Goal: Task Accomplishment & Management: Manage account settings

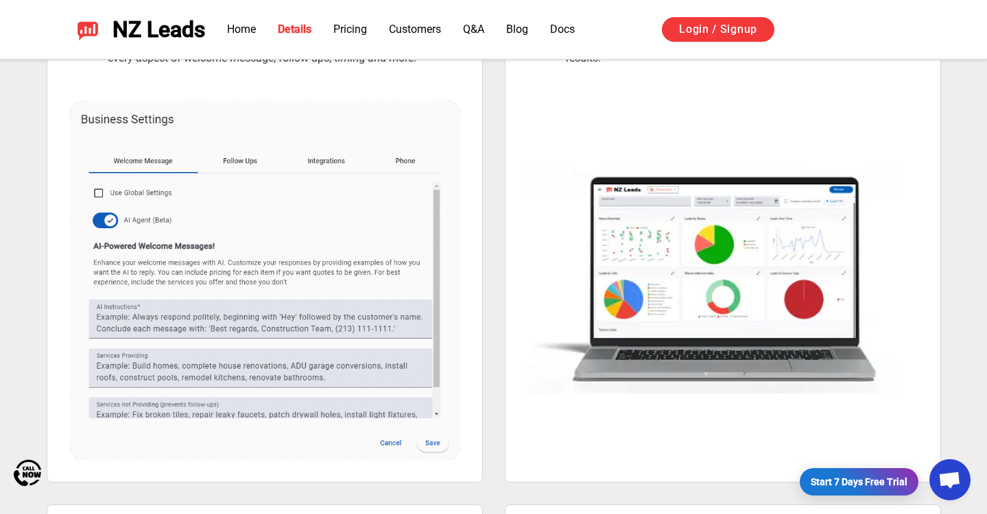
scroll to position [1031, 0]
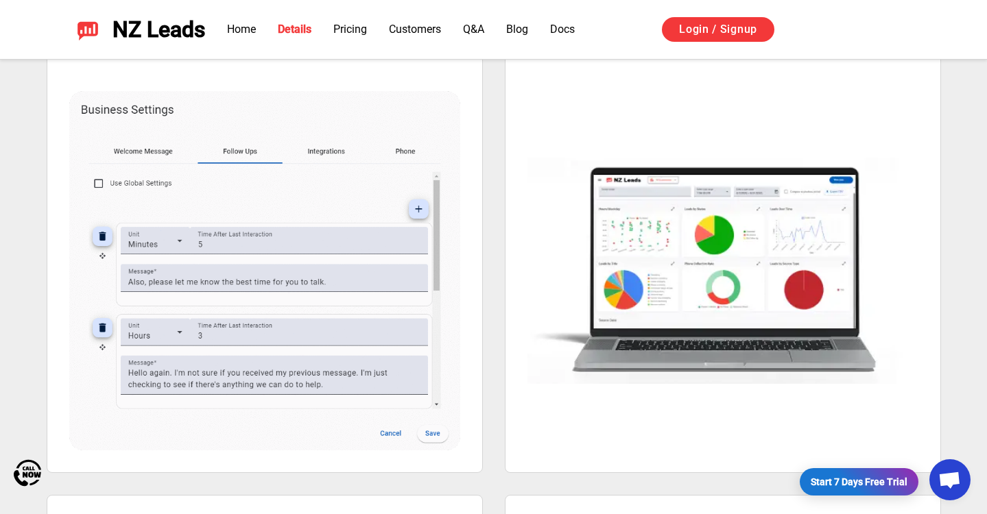
click at [497, 325] on div "Customize Every Engagement Your brand voice shows perfectly in every message. Y…" at bounding box center [494, 431] width 894 height 924
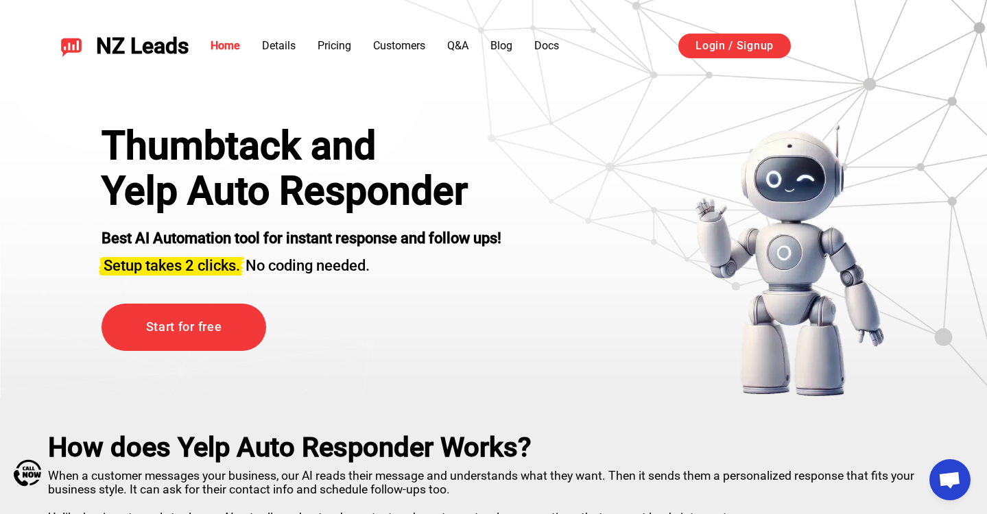
scroll to position [0, 0]
click at [339, 45] on link "Pricing" at bounding box center [335, 45] width 34 height 13
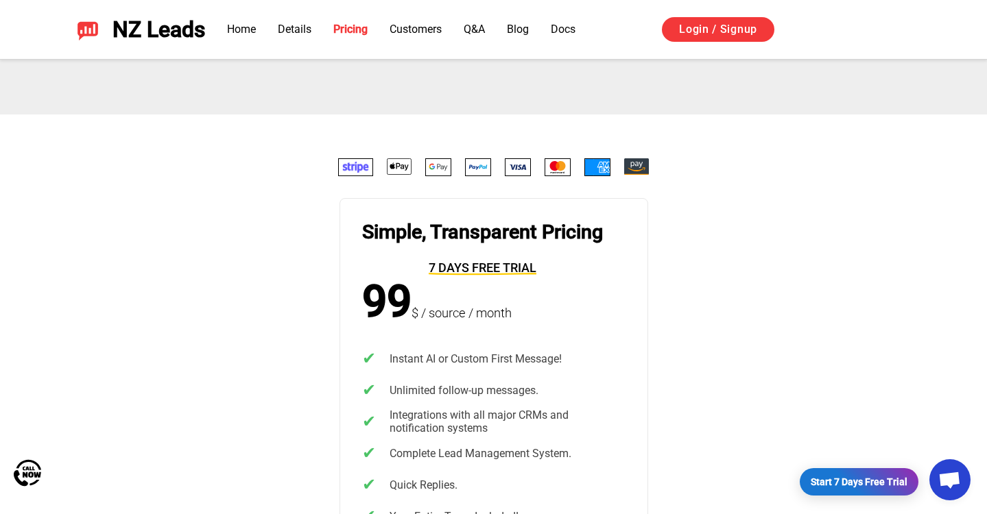
scroll to position [2590, 0]
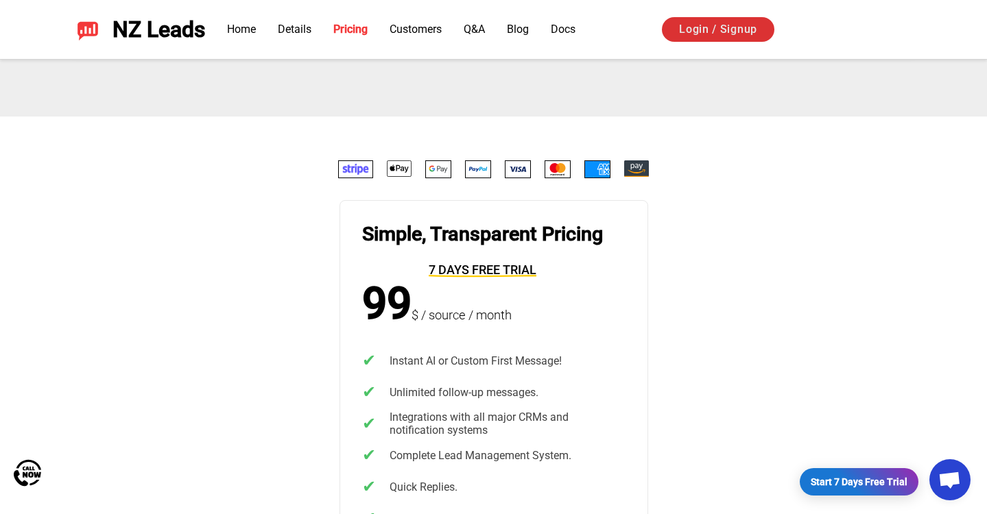
click at [700, 25] on link "Login / Signup" at bounding box center [718, 29] width 112 height 25
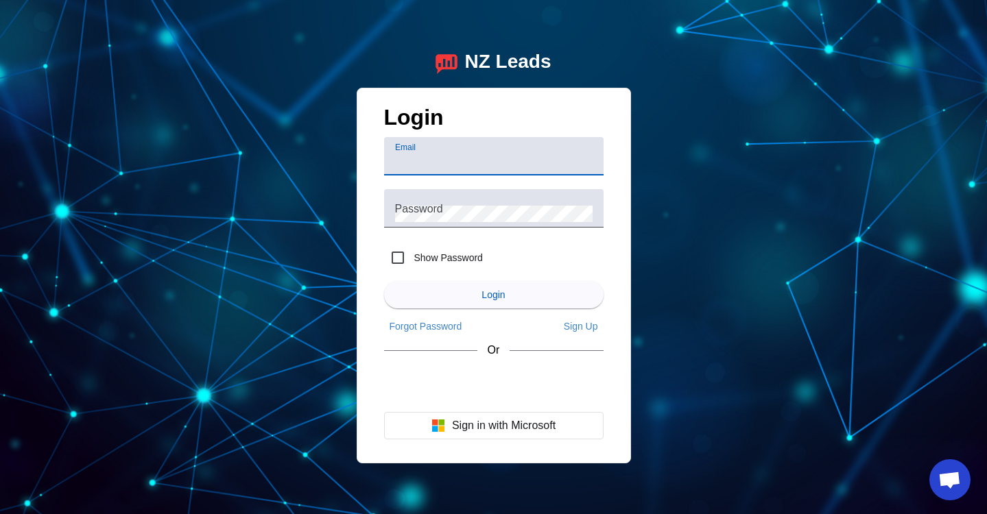
type input "[EMAIL_ADDRESS][DOMAIN_NAME]"
click at [493, 295] on button "Login" at bounding box center [493, 294] width 219 height 27
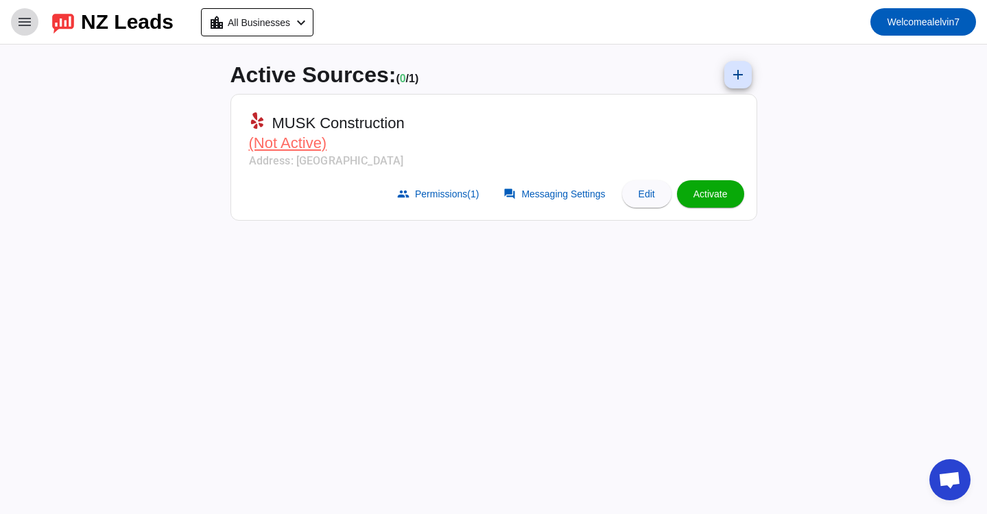
click at [29, 29] on mat-icon "menu" at bounding box center [24, 22] width 16 height 16
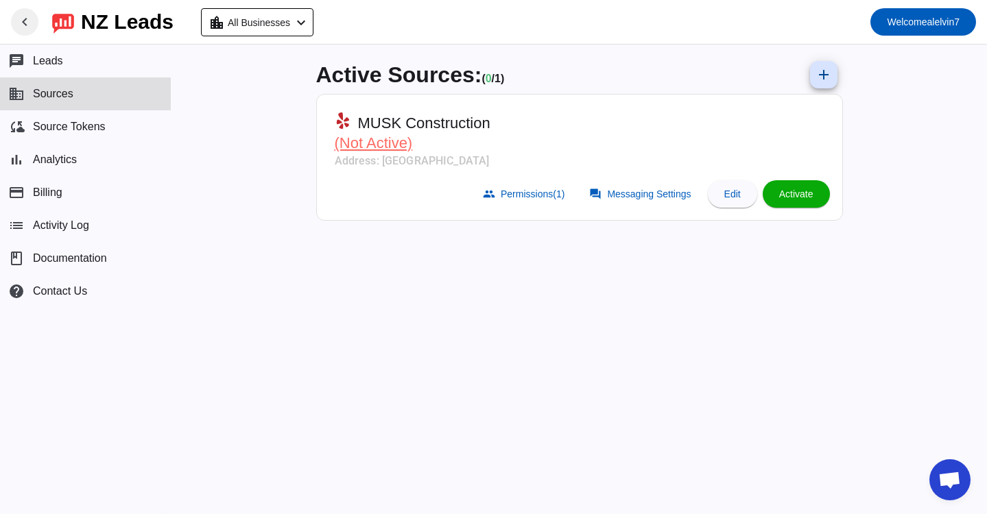
click at [25, 38] on span at bounding box center [24, 21] width 33 height 33
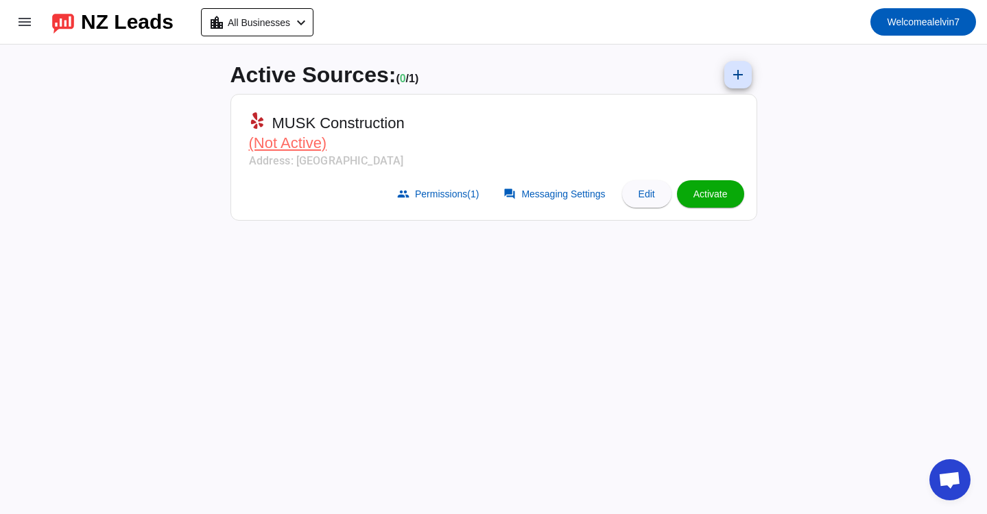
click at [291, 144] on span "(Not Active)" at bounding box center [288, 142] width 78 height 17
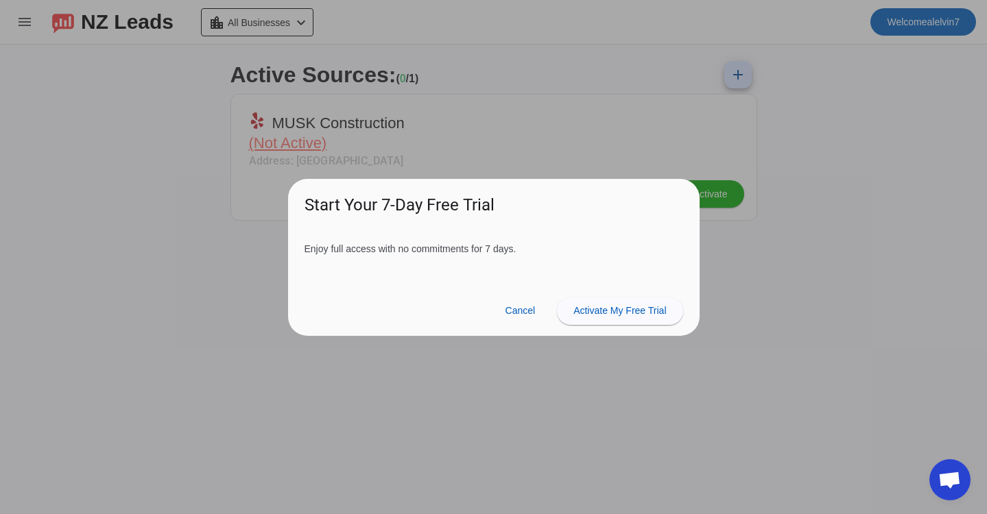
click at [291, 144] on div at bounding box center [493, 257] width 987 height 514
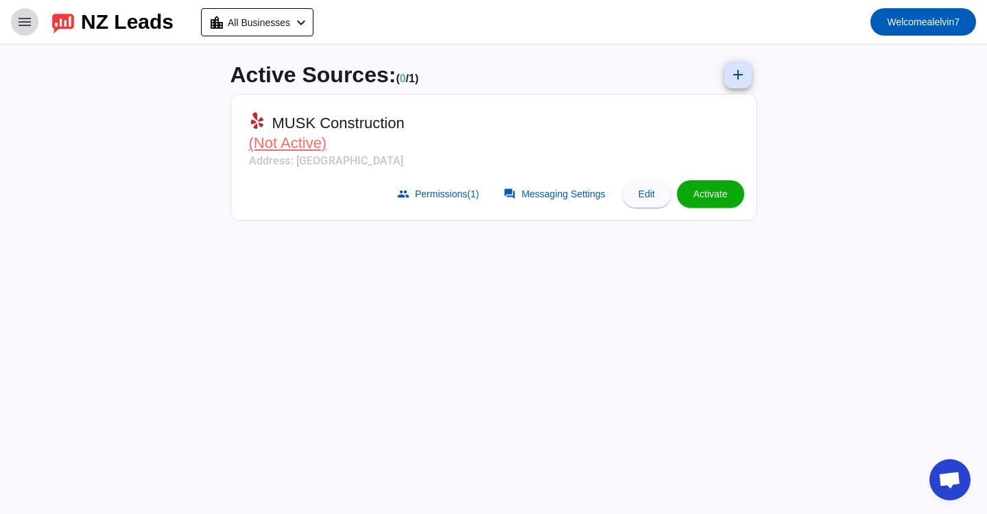
click at [15, 35] on span at bounding box center [24, 21] width 33 height 33
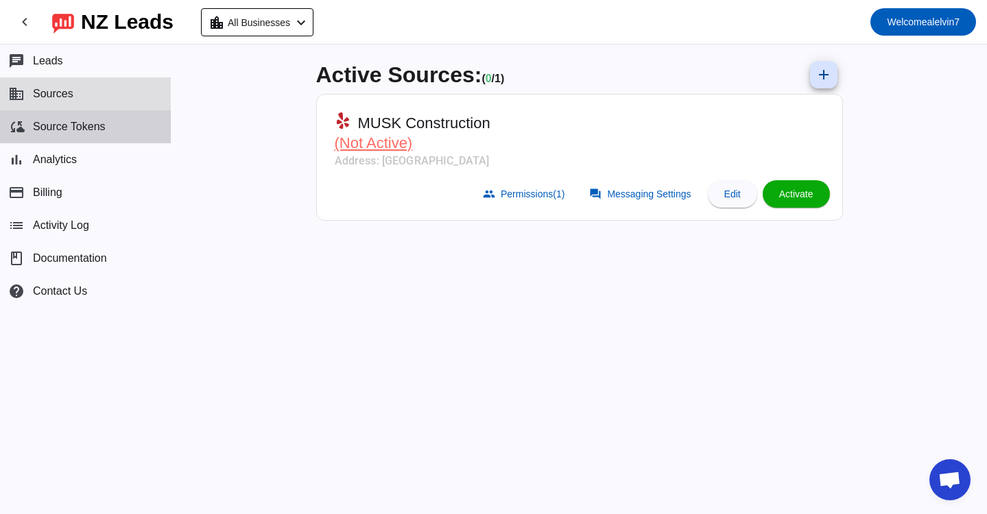
click at [112, 114] on button "cloud_sync Source Tokens" at bounding box center [85, 126] width 171 height 33
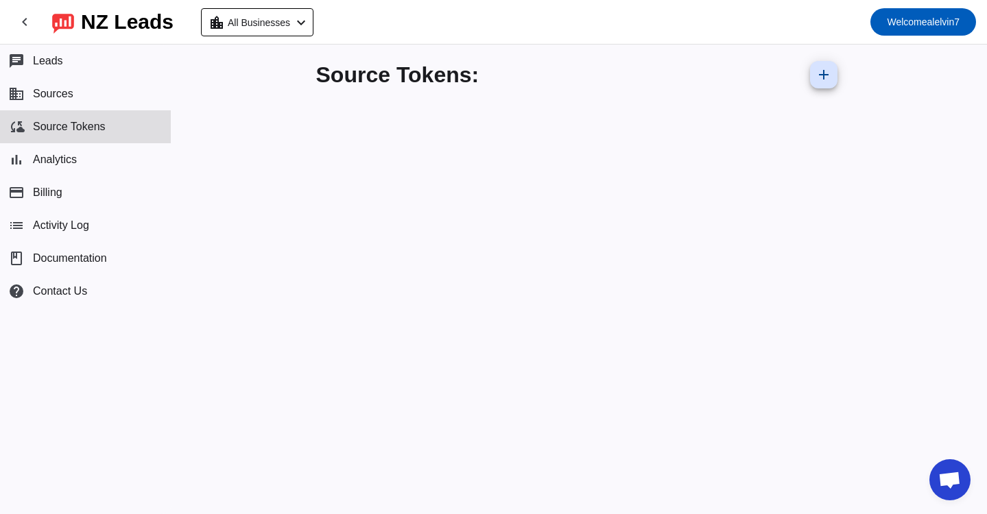
click at [376, 79] on h1 "Source Tokens:" at bounding box center [397, 74] width 163 height 25
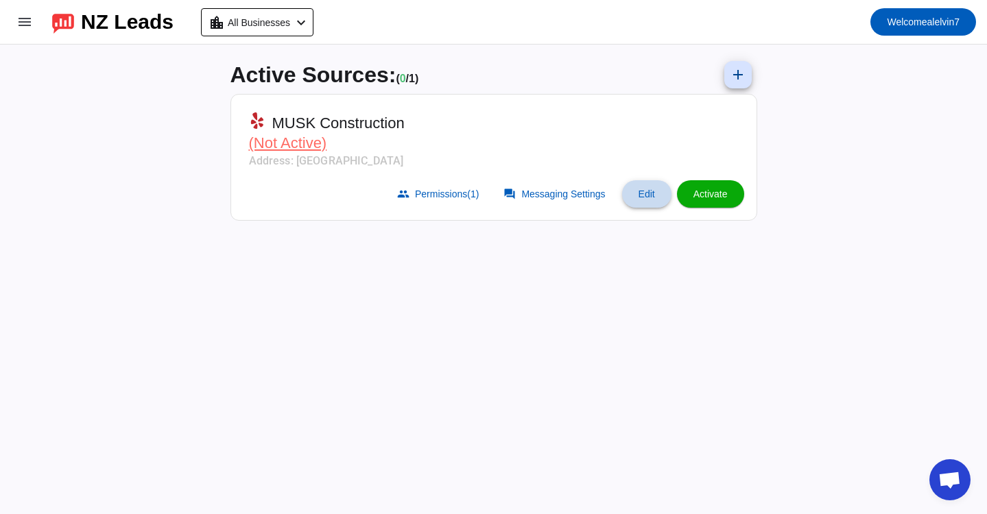
click at [641, 194] on span "Edit" at bounding box center [646, 194] width 16 height 11
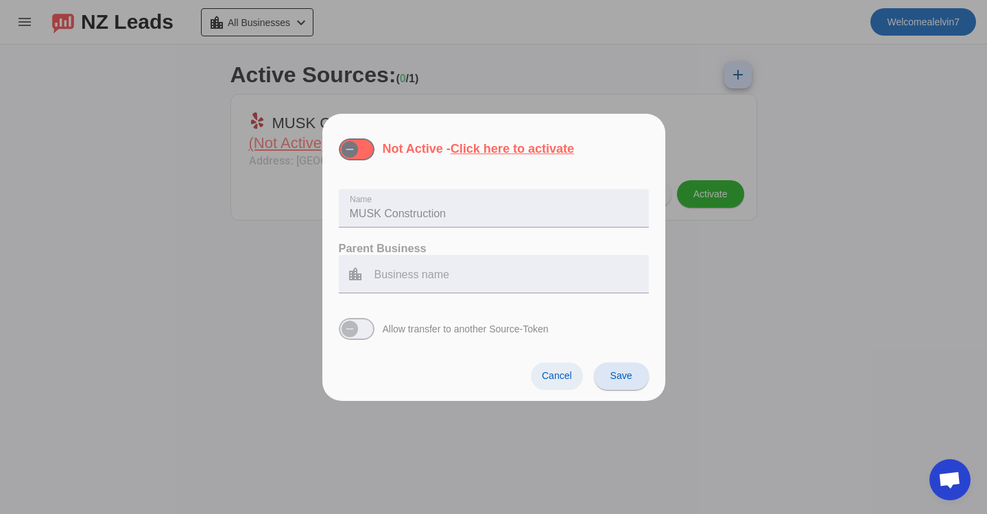
click at [567, 374] on span "Cancel" at bounding box center [557, 375] width 30 height 11
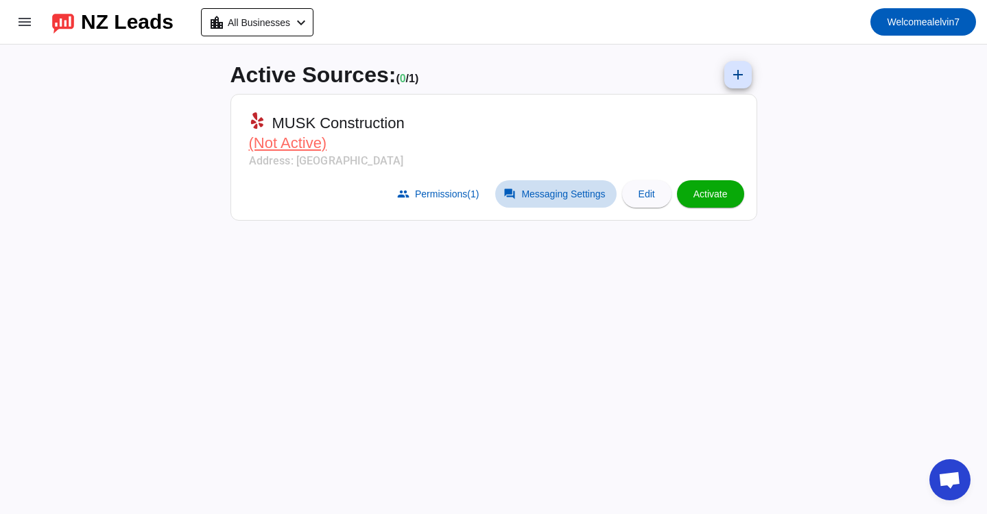
click at [514, 197] on span at bounding box center [555, 193] width 121 height 27
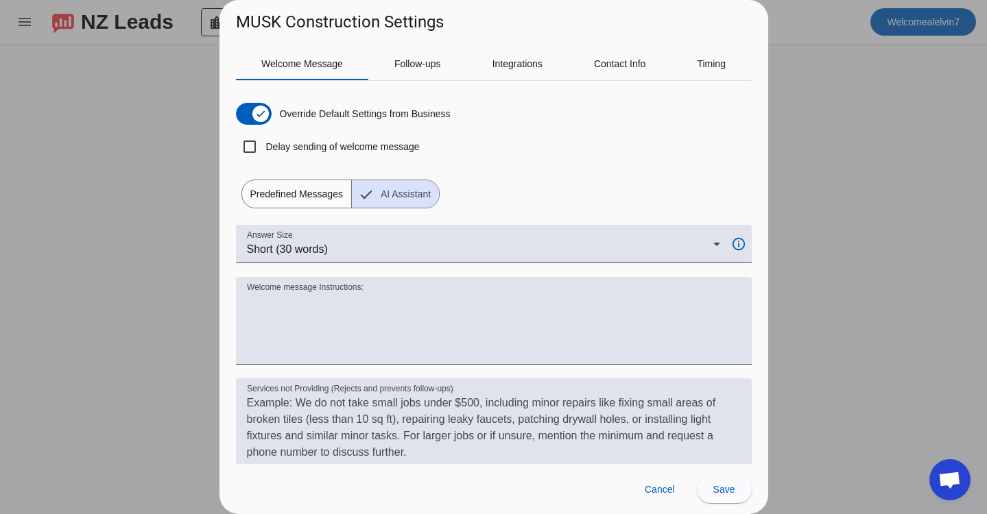
click at [542, 191] on div "Override Default Settings from Business Delay sending of welcome message Predef…" at bounding box center [494, 150] width 516 height 117
click at [421, 69] on span "Follow-ups" at bounding box center [417, 63] width 47 height 33
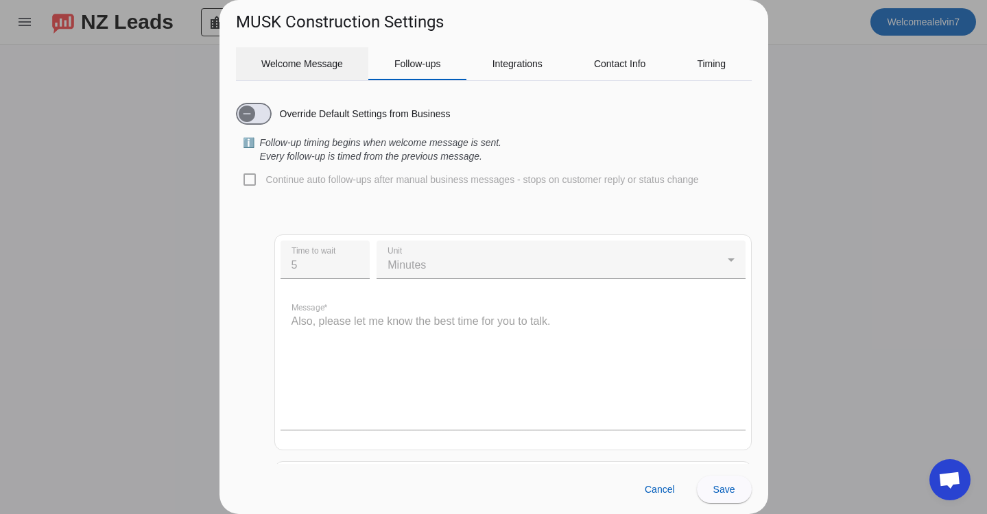
click at [287, 49] on span "Welcome Message" at bounding box center [302, 63] width 82 height 33
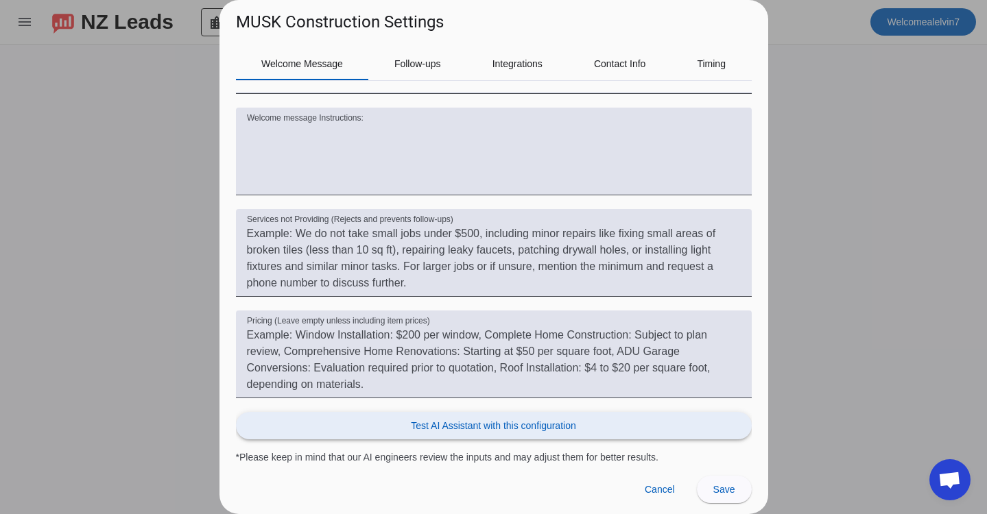
scroll to position [170, 0]
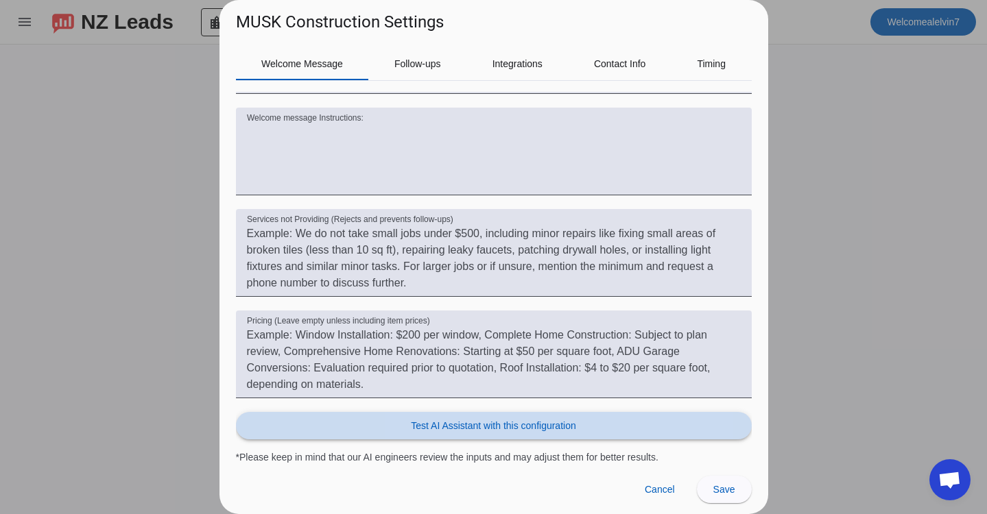
click at [481, 431] on span "Test AI Assistant with this configuration" at bounding box center [493, 426] width 165 height 14
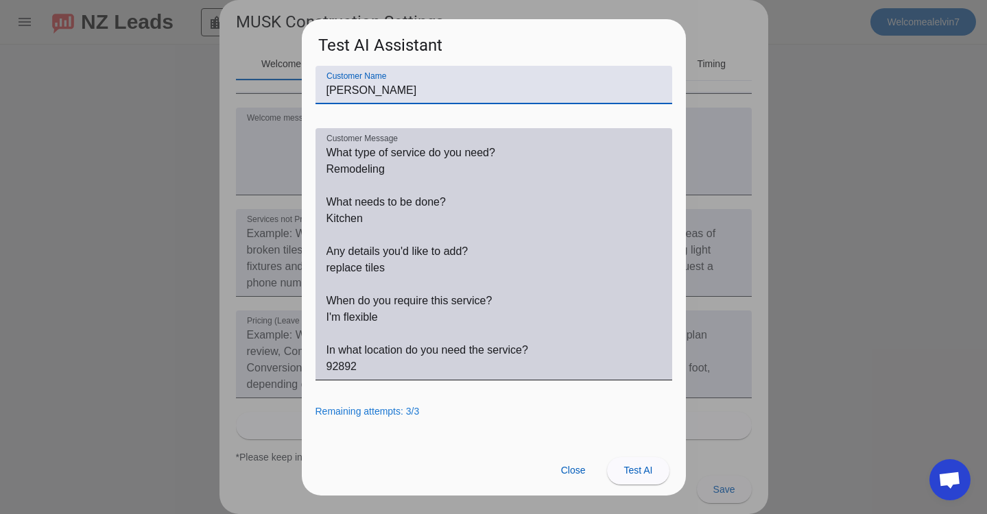
scroll to position [0, 0]
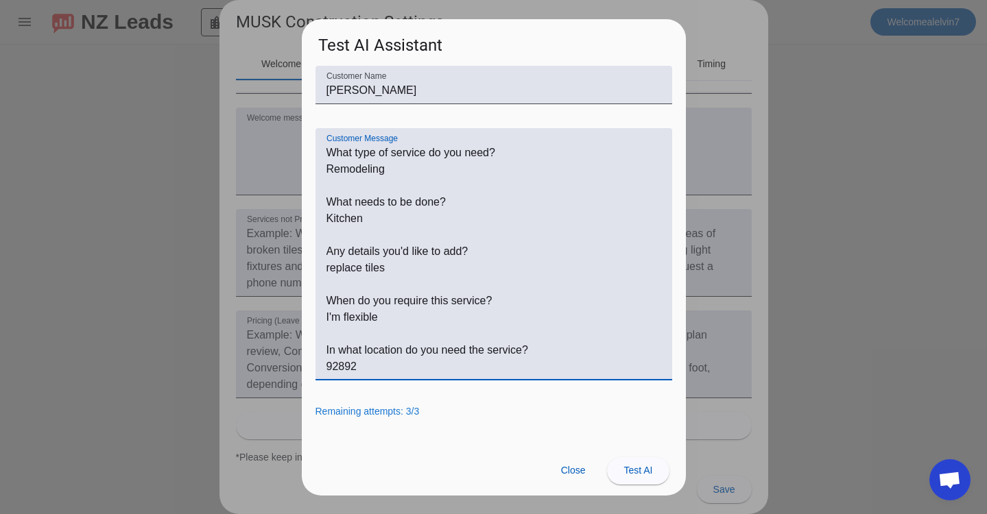
click at [490, 280] on textarea "Customer Message" at bounding box center [493, 260] width 335 height 230
click at [638, 468] on span "Test AI" at bounding box center [637, 470] width 29 height 11
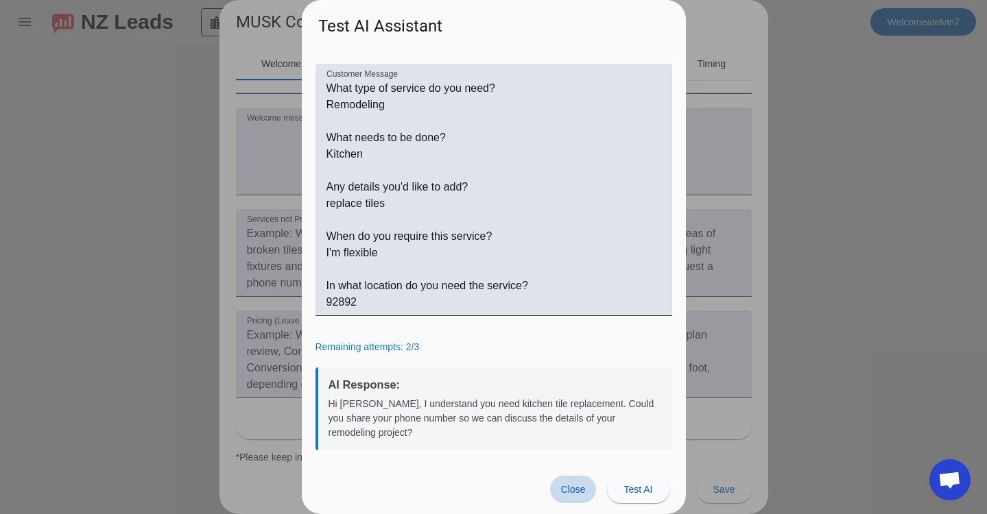
click at [575, 497] on span at bounding box center [573, 489] width 47 height 27
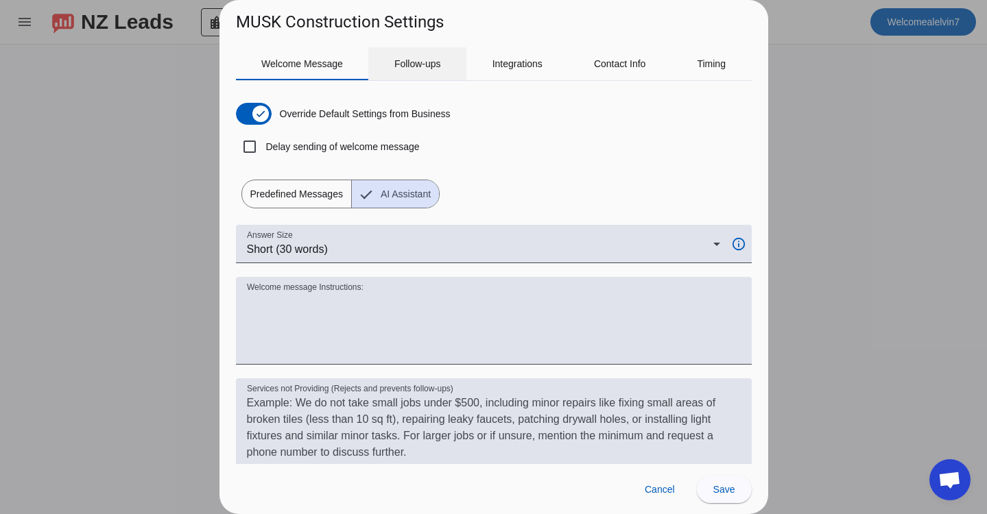
click at [407, 70] on span "Follow-ups" at bounding box center [417, 63] width 47 height 33
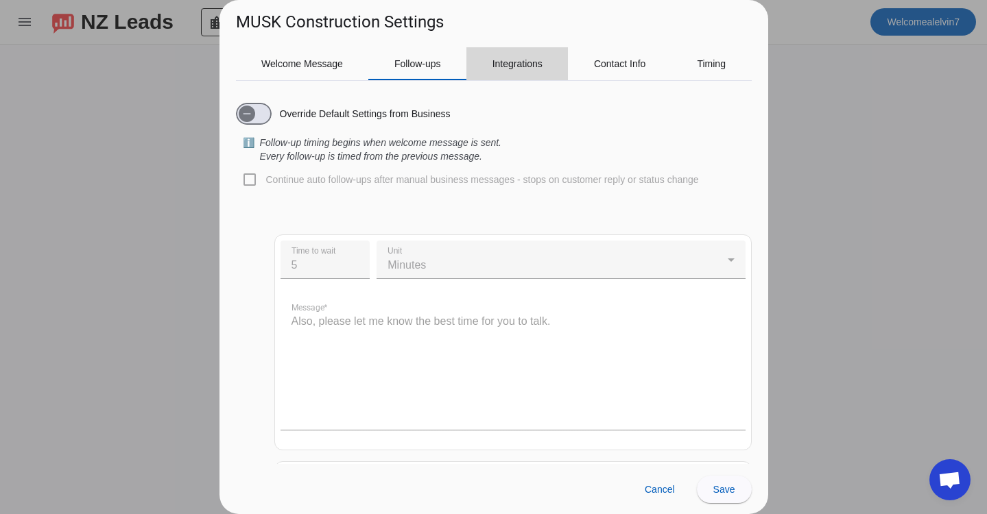
click at [512, 69] on span "Integrations" at bounding box center [517, 64] width 50 height 10
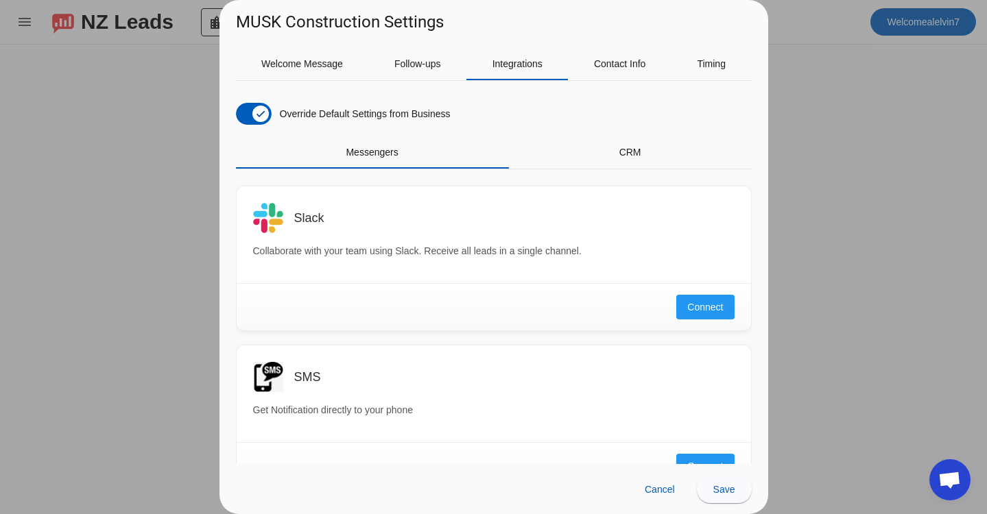
click at [288, 82] on div "Override Default Settings from Business Messengers CRM Slack Collaborate with y…" at bounding box center [494, 272] width 516 height 383
click at [314, 76] on span "Welcome Message" at bounding box center [302, 63] width 82 height 33
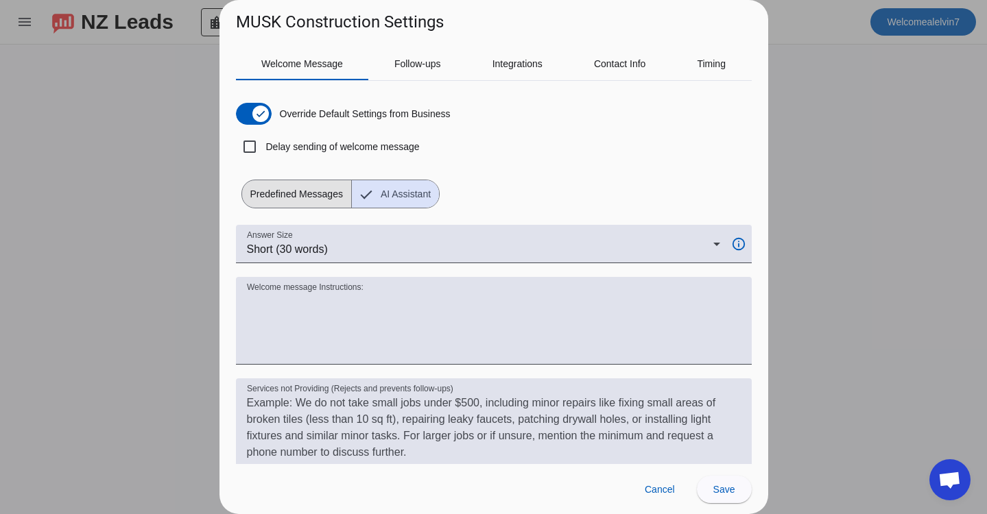
click at [324, 190] on span "Predefined Messages" at bounding box center [296, 193] width 109 height 27
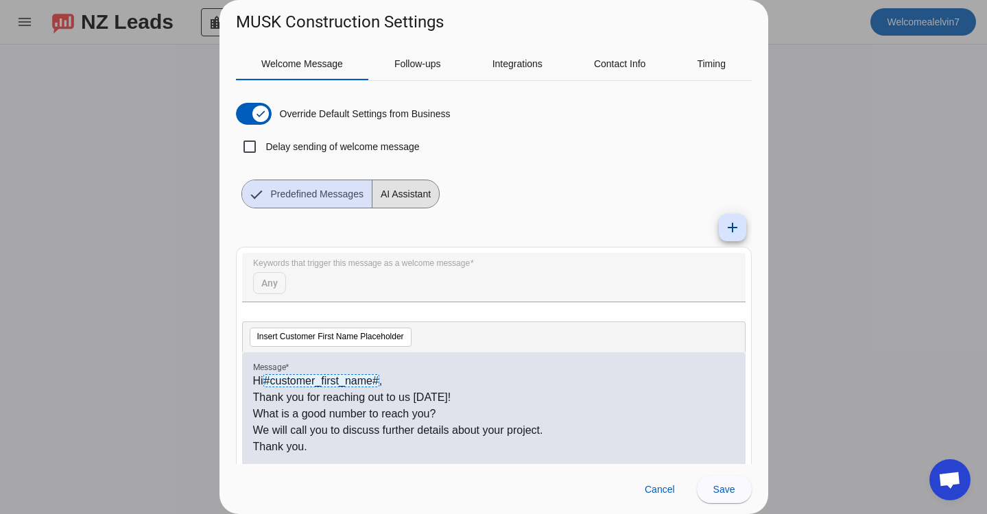
click at [411, 202] on span "AI Assistant" at bounding box center [405, 193] width 67 height 27
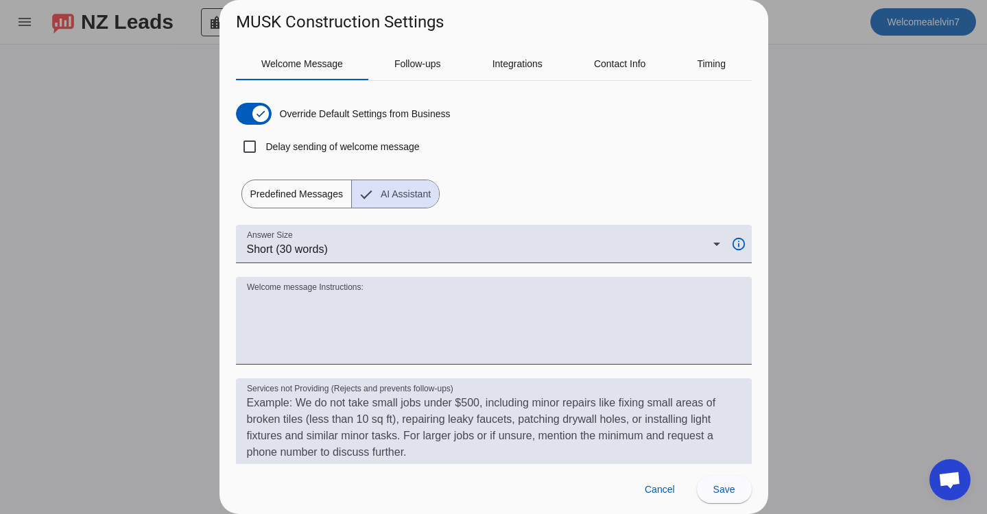
click at [806, 106] on div at bounding box center [493, 257] width 987 height 514
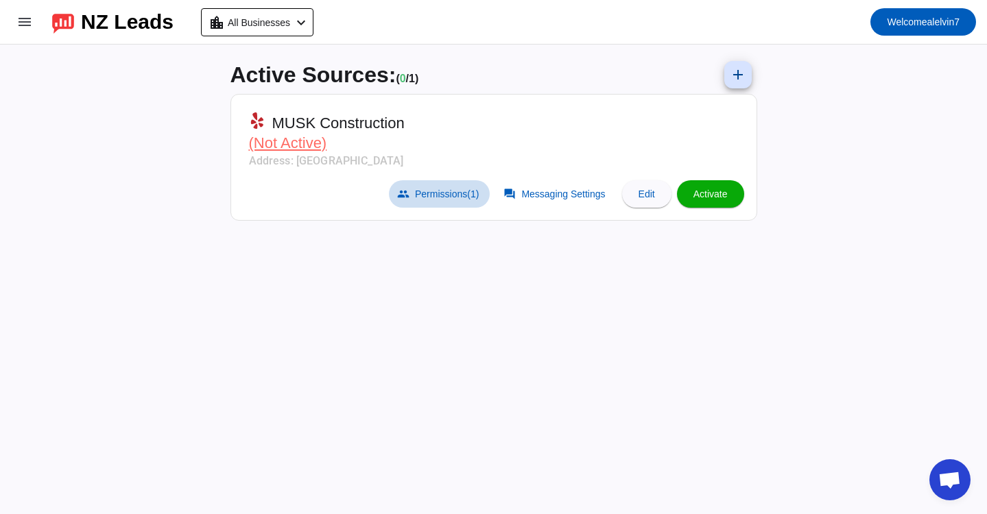
click at [443, 189] on span "Permissions (1)" at bounding box center [447, 194] width 64 height 11
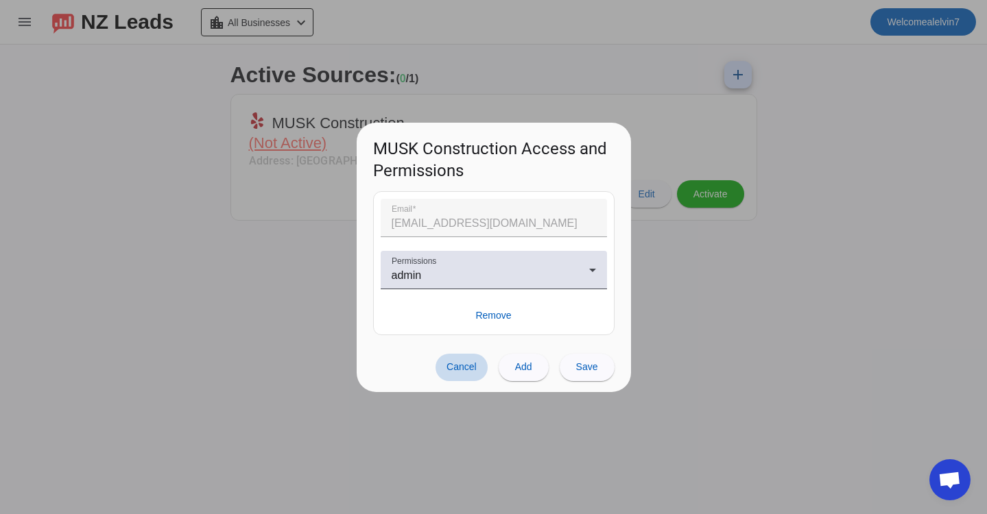
click at [468, 363] on span "Cancel" at bounding box center [461, 366] width 30 height 11
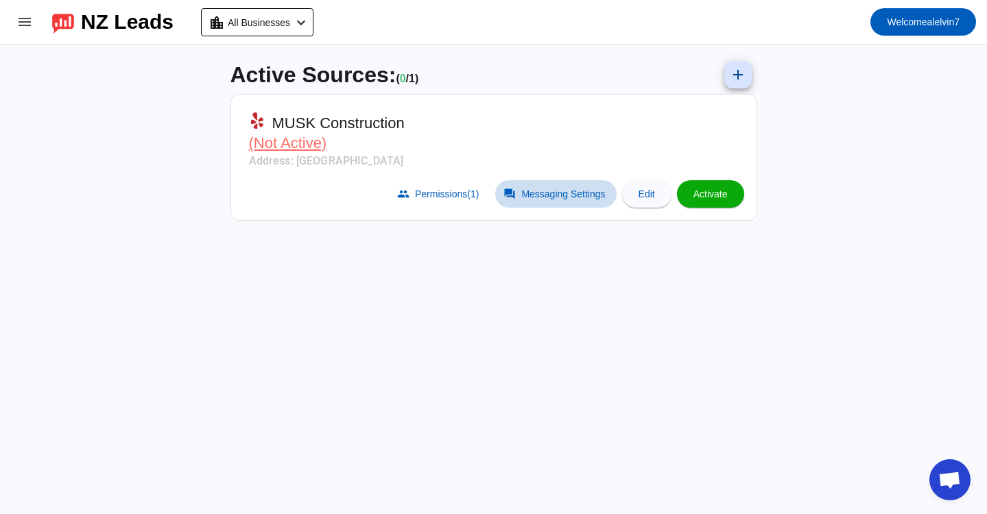
click at [568, 202] on span at bounding box center [555, 193] width 121 height 27
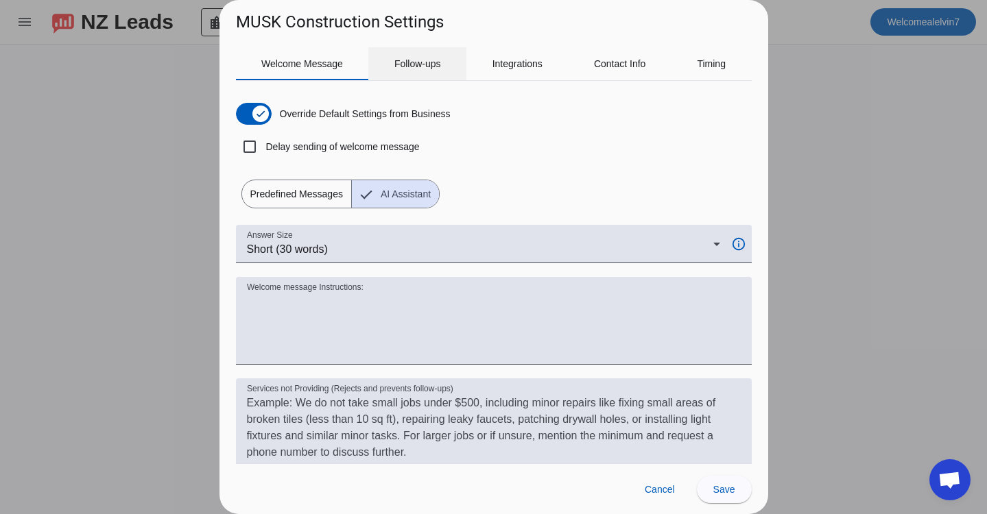
click at [396, 64] on span "Follow-ups" at bounding box center [417, 64] width 47 height 10
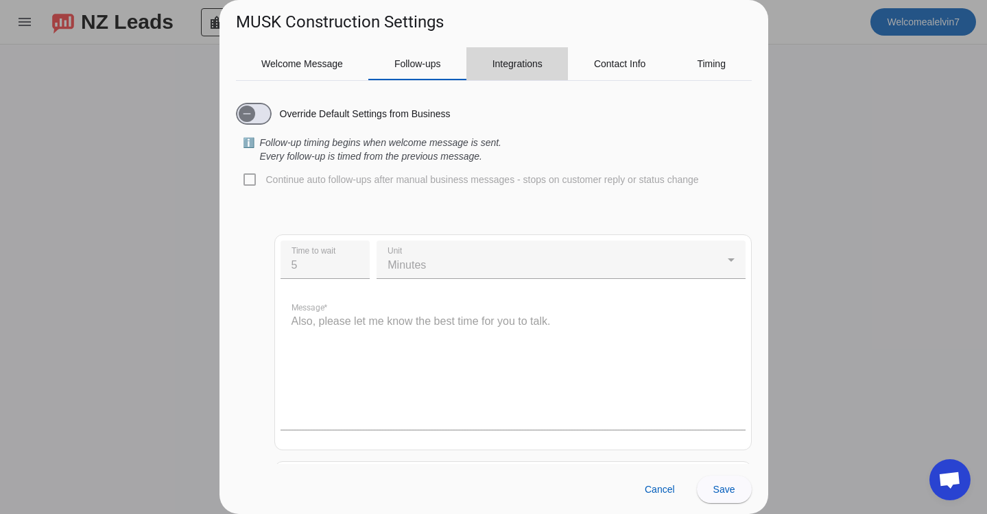
click at [529, 59] on span "Integrations" at bounding box center [517, 64] width 50 height 10
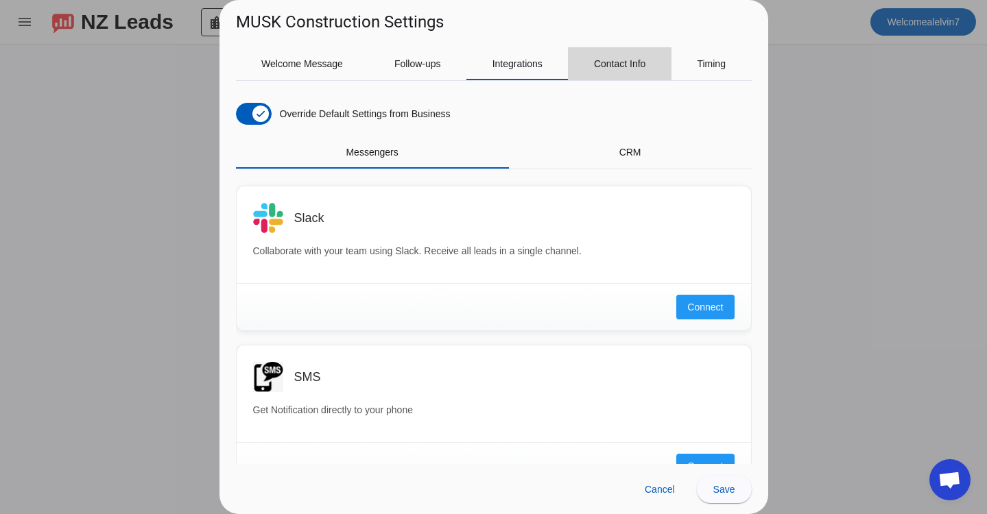
click at [606, 66] on span "Contact Info" at bounding box center [620, 64] width 52 height 10
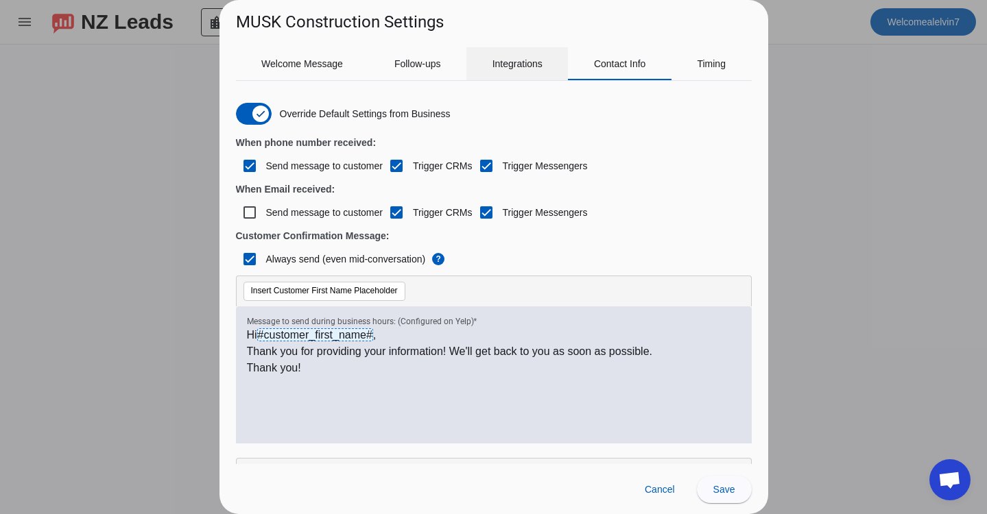
click at [476, 67] on div "Integrations" at bounding box center [516, 63] width 101 height 33
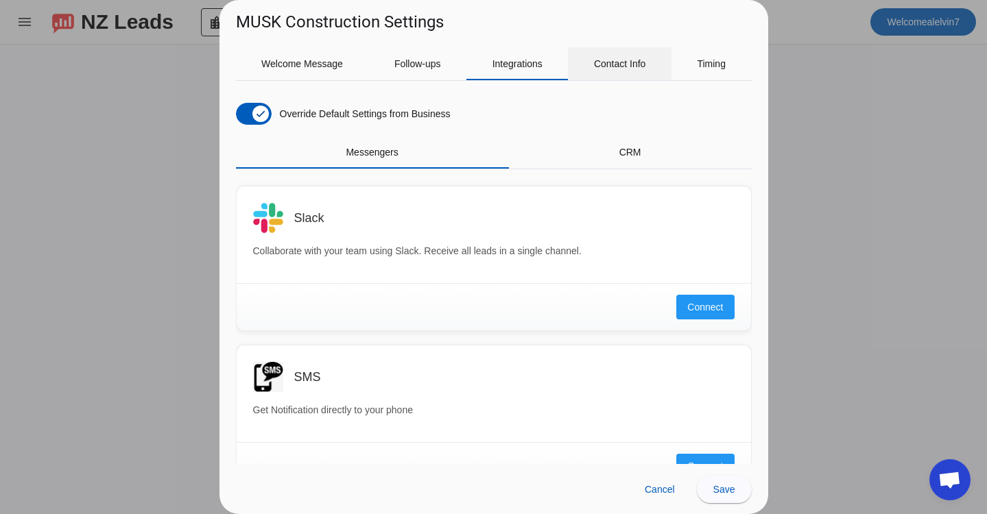
click at [623, 51] on span "Contact Info" at bounding box center [620, 63] width 52 height 33
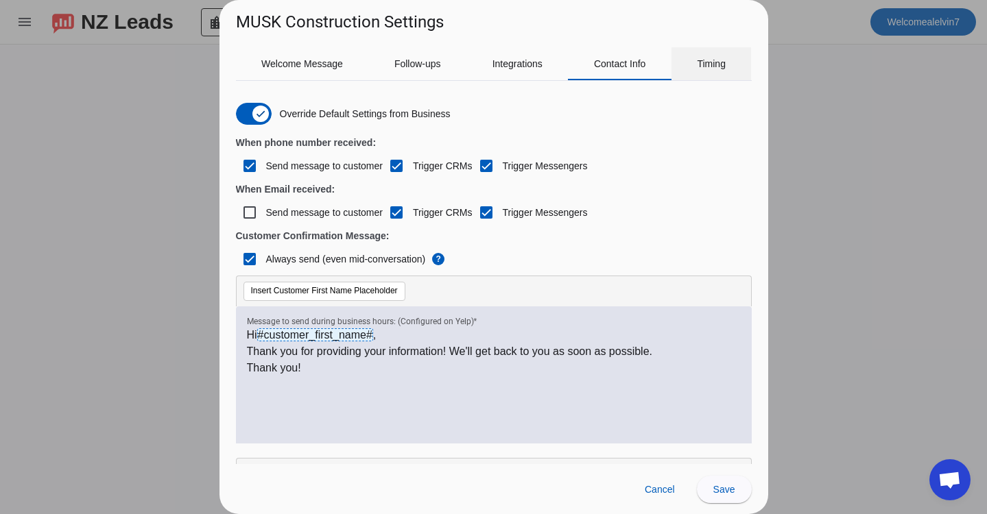
click at [699, 77] on span "Timing" at bounding box center [711, 63] width 29 height 33
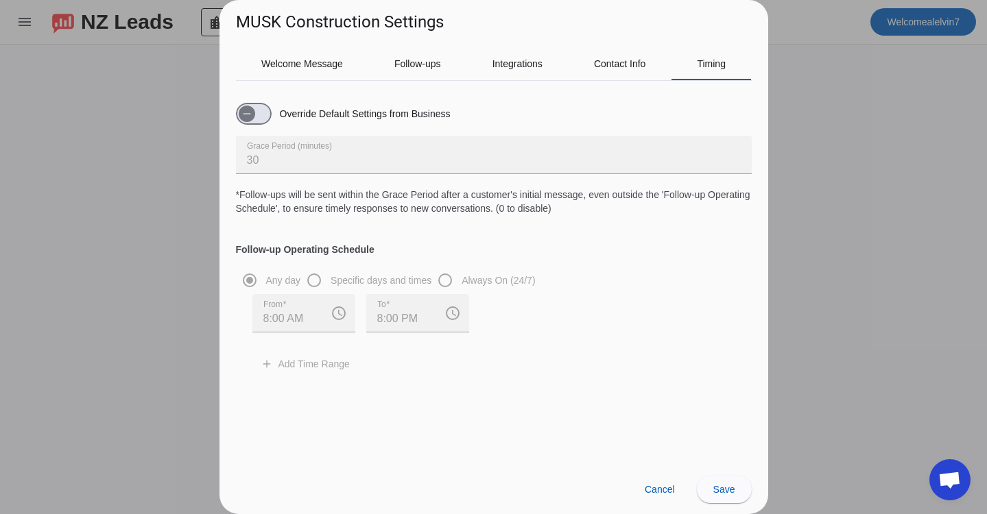
click at [802, 121] on div at bounding box center [493, 257] width 987 height 514
